Goal: Download file/media

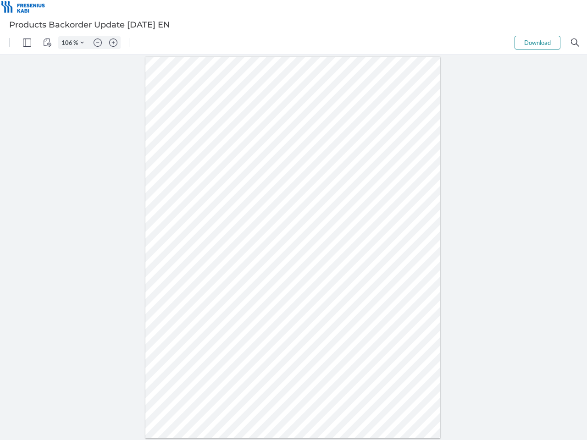
click at [27, 43] on img "Panel" at bounding box center [27, 42] width 8 height 8
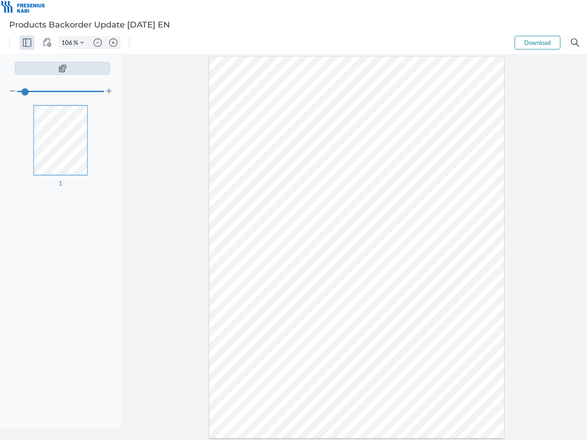
click at [47, 43] on img "View Controls" at bounding box center [47, 42] width 8 height 8
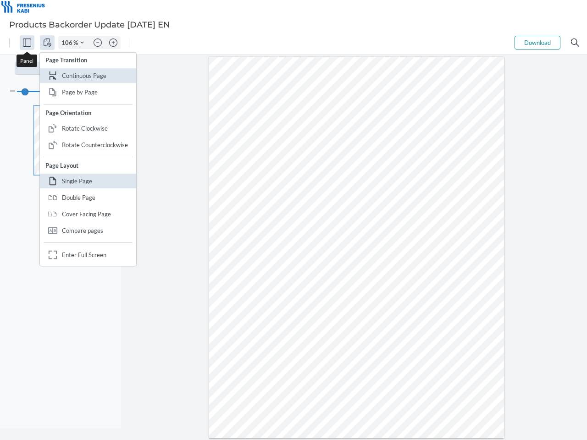
click at [68, 43] on input "106" at bounding box center [66, 42] width 15 height 8
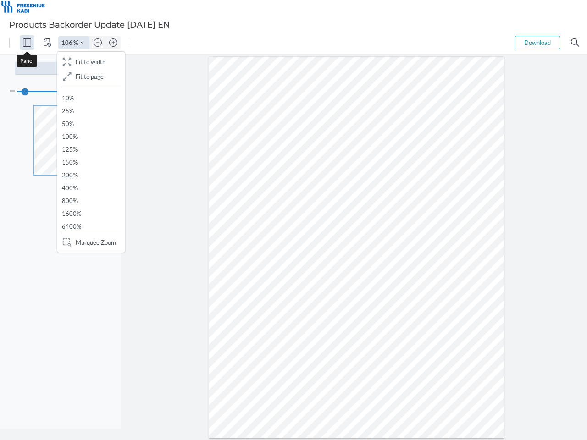
click at [82, 43] on img "Zoom Controls" at bounding box center [82, 43] width 4 height 4
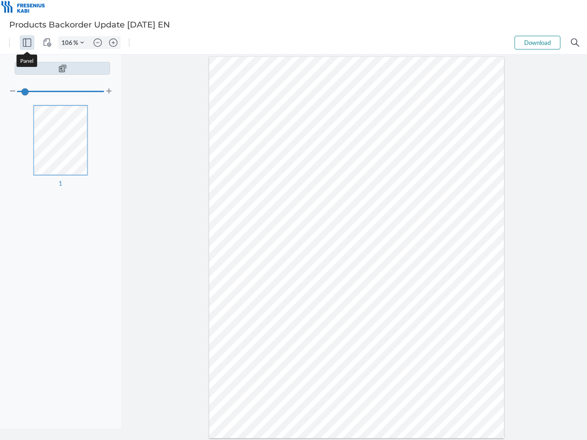
click at [98, 43] on img "Zoom out" at bounding box center [97, 42] width 8 height 8
click at [113, 43] on img "Zoom in" at bounding box center [113, 42] width 8 height 8
type input "106"
click at [537, 43] on button "Download" at bounding box center [537, 43] width 46 height 14
click at [575, 43] on img "Search" at bounding box center [575, 42] width 8 height 8
